Goal: Find specific page/section: Find specific page/section

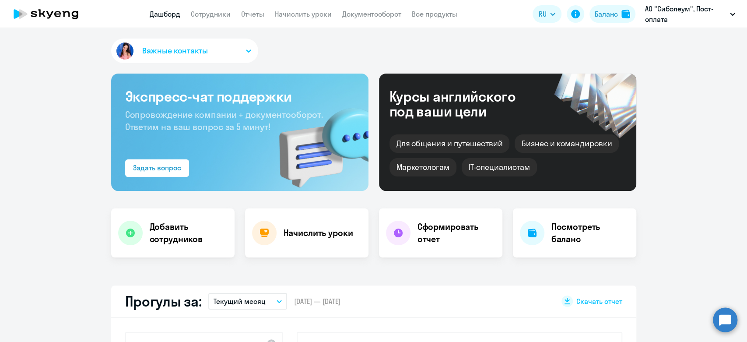
select select "30"
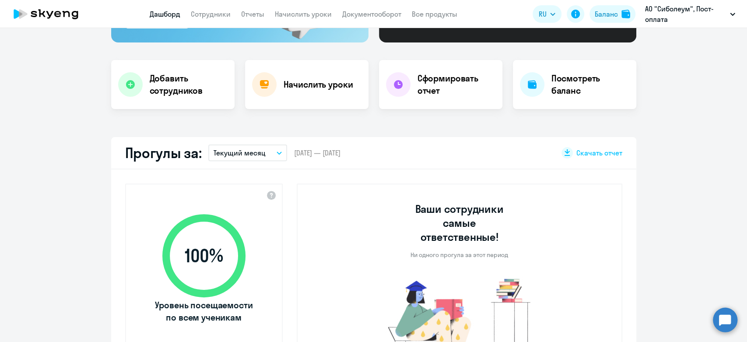
scroll to position [49, 0]
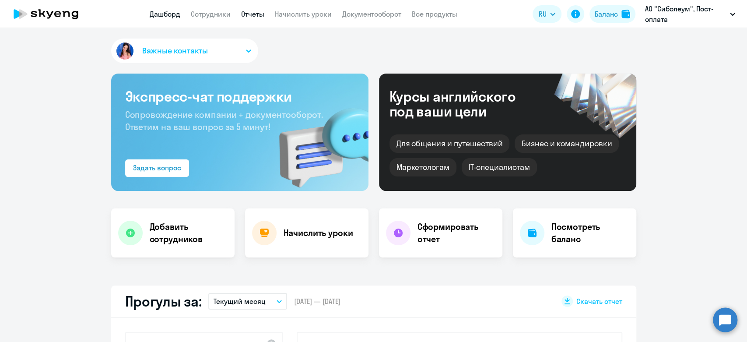
click at [249, 13] on link "Отчеты" at bounding box center [252, 14] width 23 height 9
click at [226, 14] on link "Сотрудники" at bounding box center [211, 14] width 40 height 9
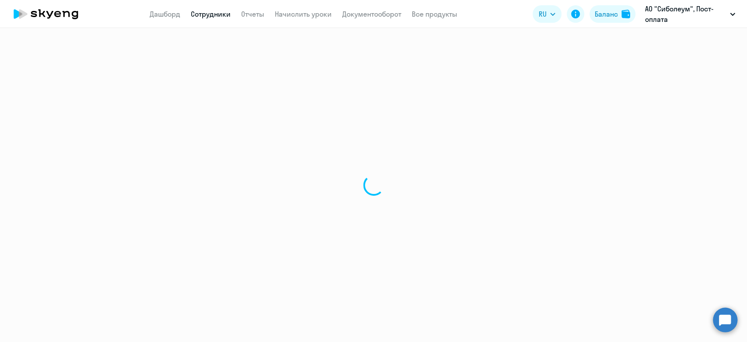
select select "30"
